Goal: Transaction & Acquisition: Subscribe to service/newsletter

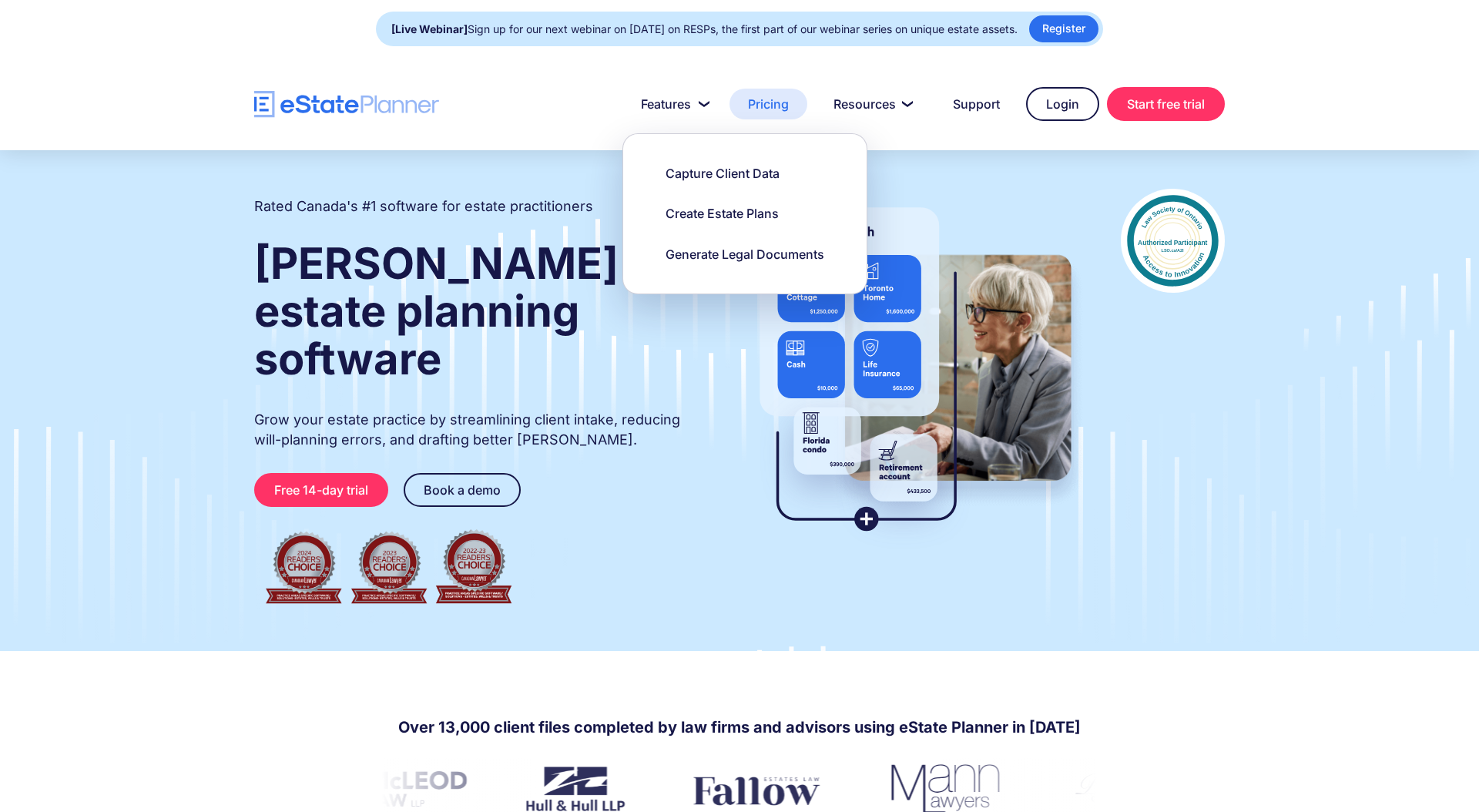
click at [754, 105] on link "Pricing" at bounding box center [768, 104] width 78 height 31
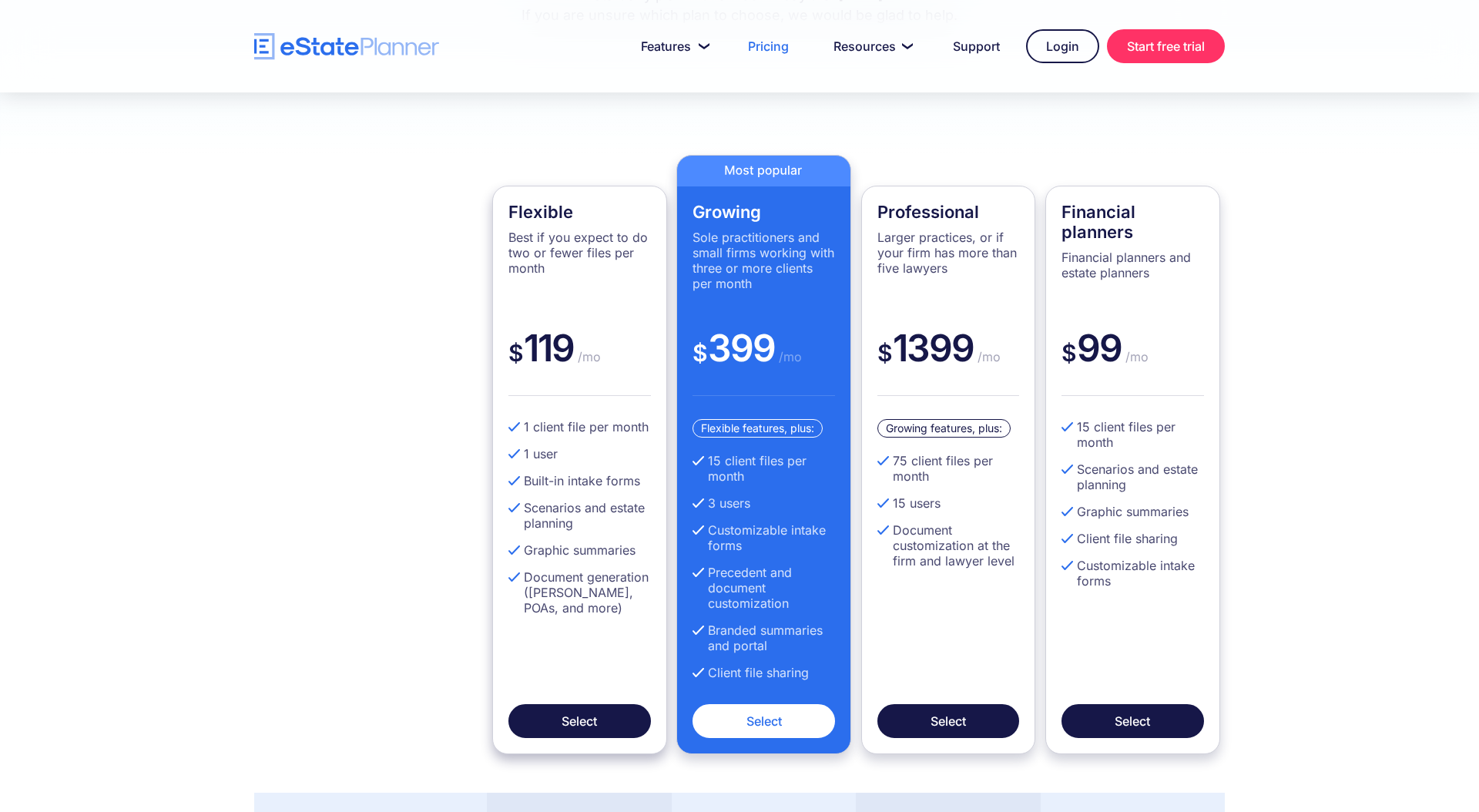
scroll to position [380, 0]
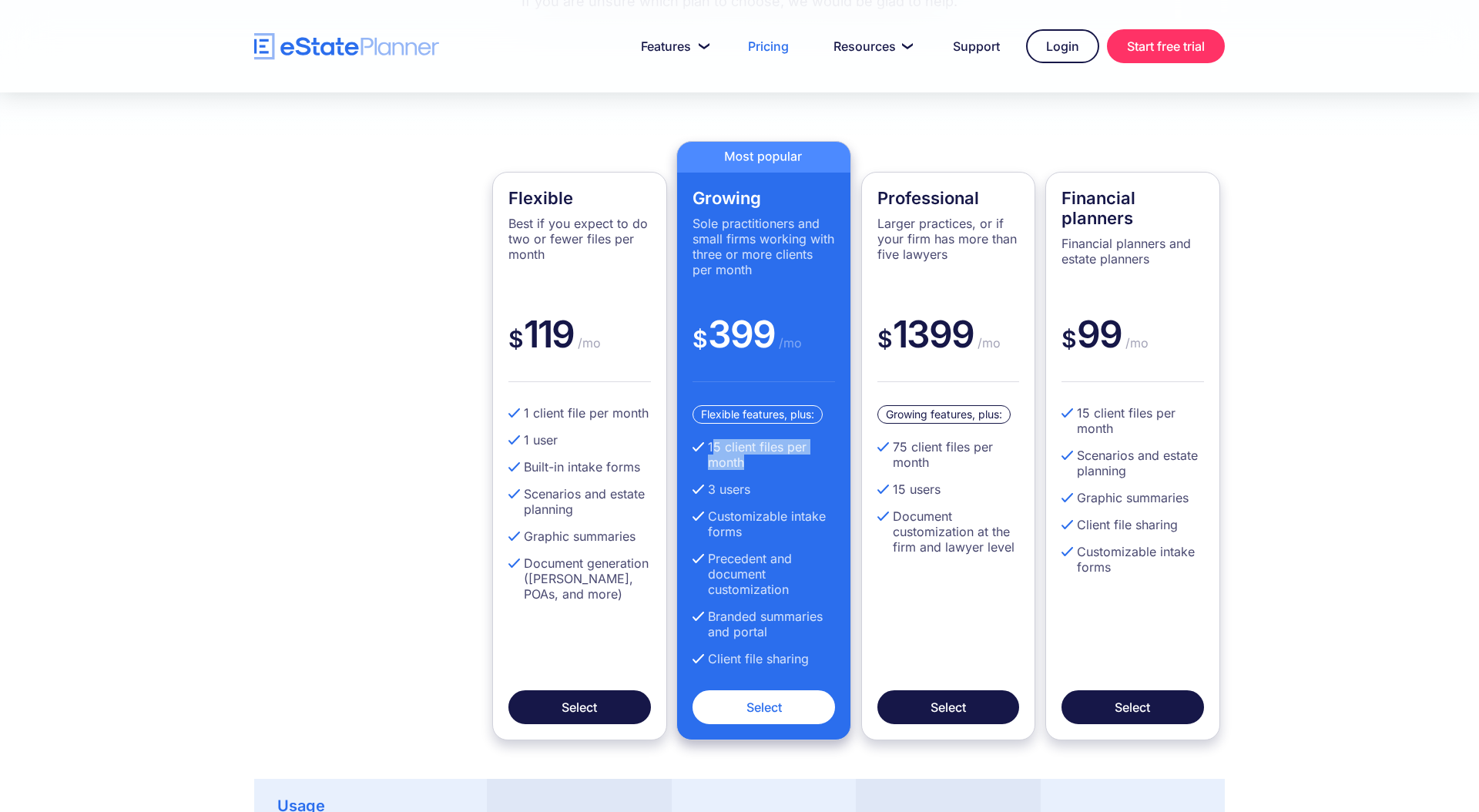
drag, startPoint x: 755, startPoint y: 464, endPoint x: 716, endPoint y: 447, distance: 42.5
click at [716, 447] on li "15 client files per month" at bounding box center [764, 454] width 142 height 31
click at [902, 485] on li "15 users" at bounding box center [948, 489] width 142 height 15
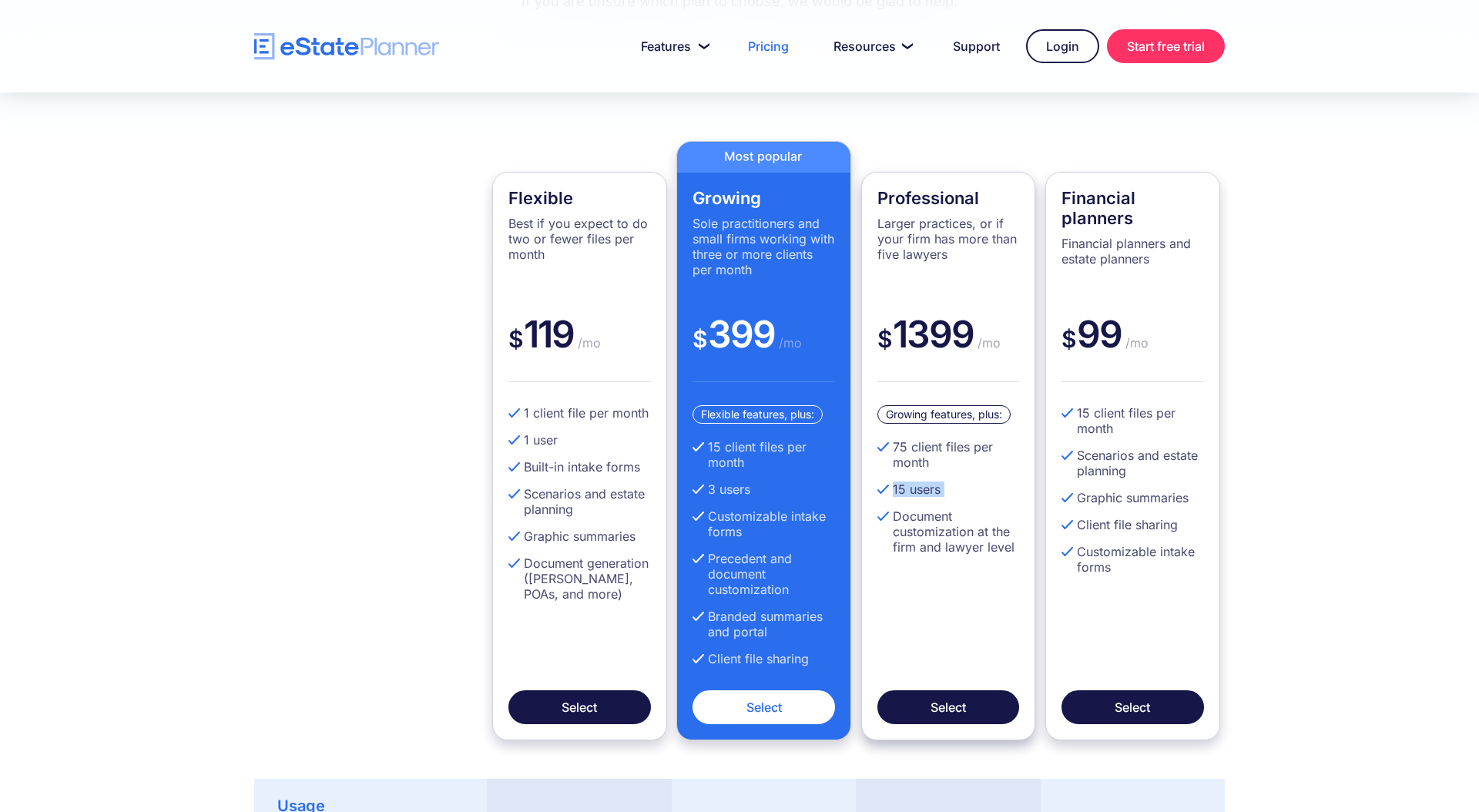
click at [902, 485] on li "15 users" at bounding box center [948, 489] width 142 height 15
click at [921, 489] on li "15 users" at bounding box center [948, 489] width 142 height 15
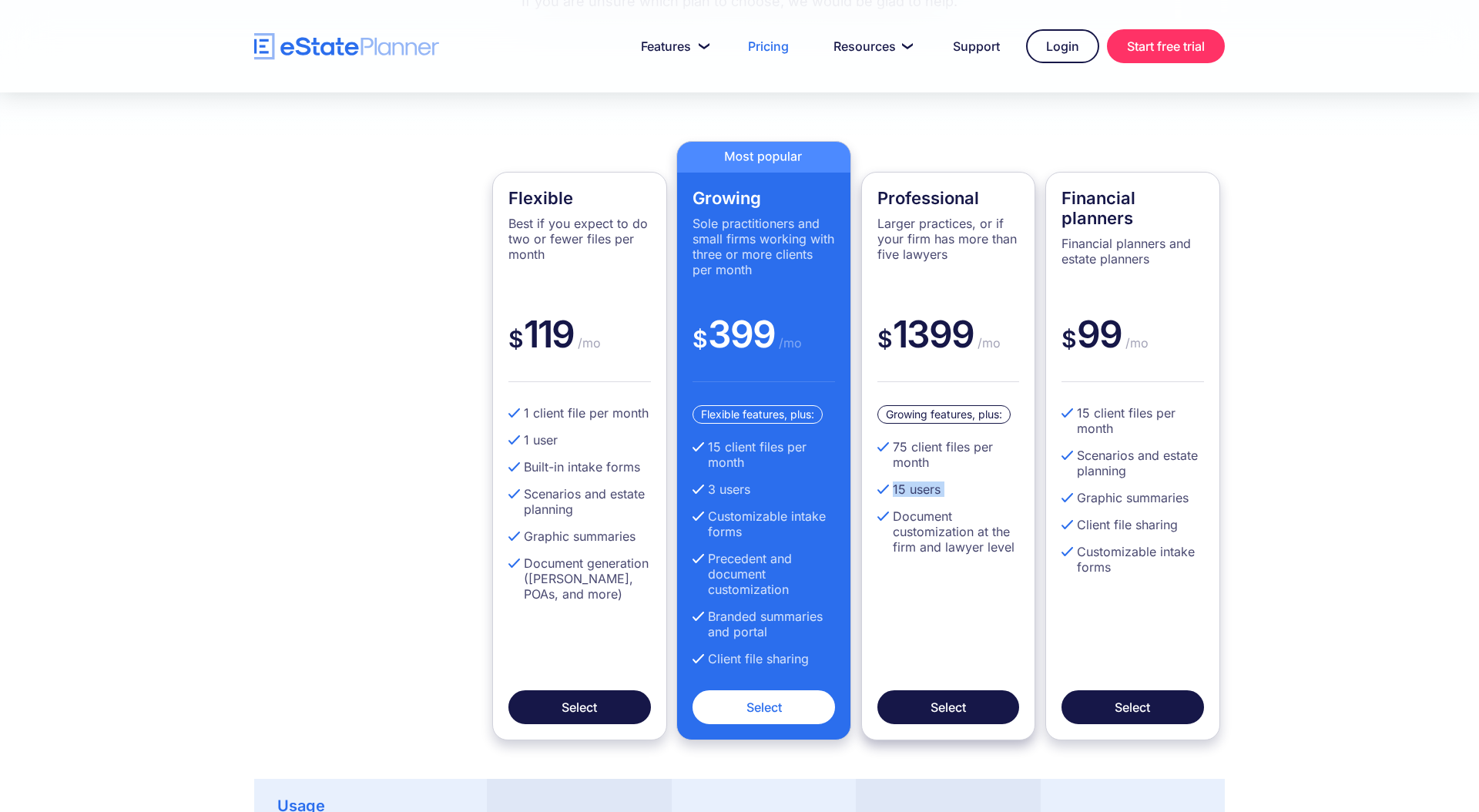
click at [921, 489] on li "15 users" at bounding box center [948, 489] width 142 height 15
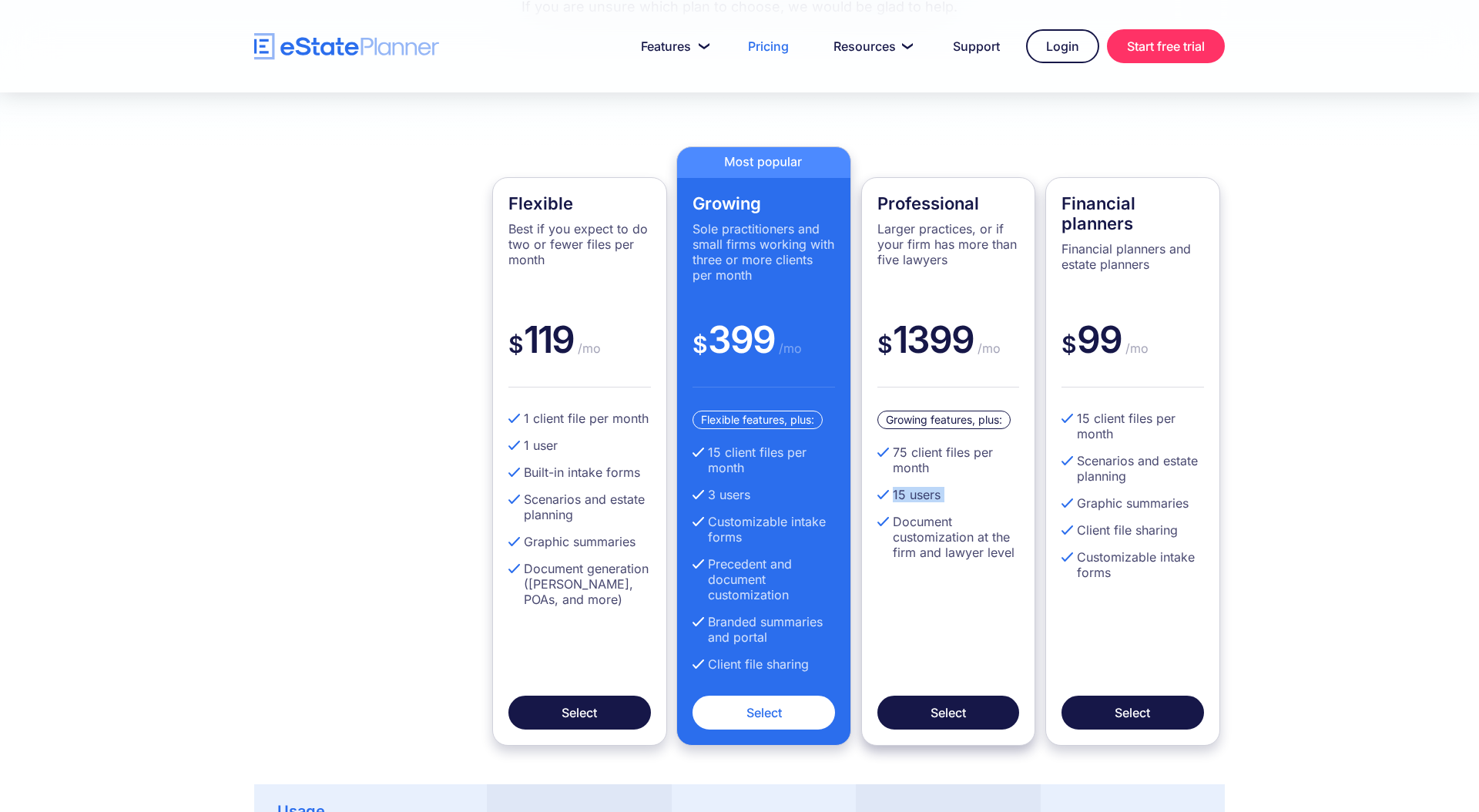
scroll to position [380, 0]
